Goal: Task Accomplishment & Management: Manage account settings

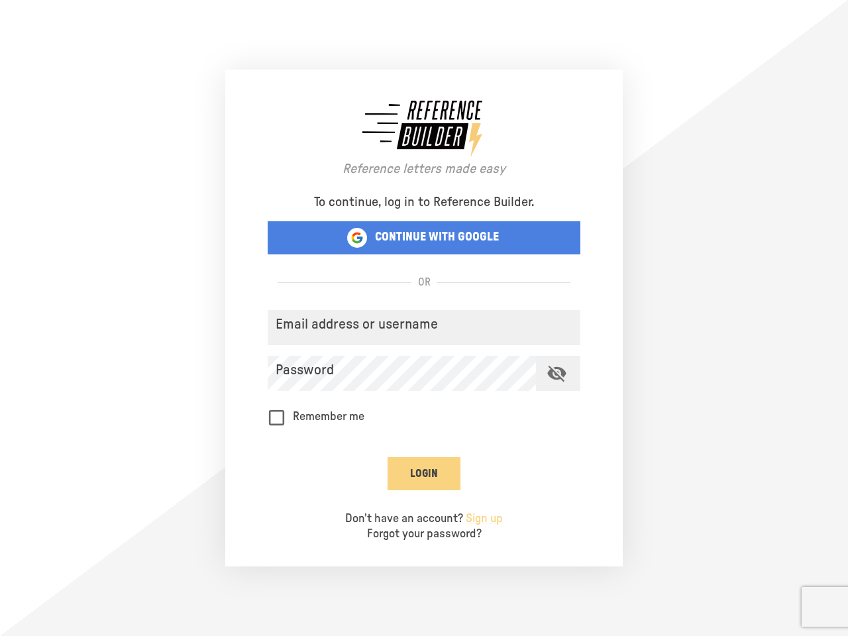
click at [424, 238] on p "CONTINUE WITH GOOGLE" at bounding box center [437, 237] width 124 height 15
click at [424, 327] on div "Email address or username" at bounding box center [424, 327] width 313 height 35
click at [557, 373] on icon "toggle password visibility" at bounding box center [556, 374] width 19 height 16
click at [424, 474] on button "Login" at bounding box center [424, 473] width 73 height 33
